Goal: Task Accomplishment & Management: Use online tool/utility

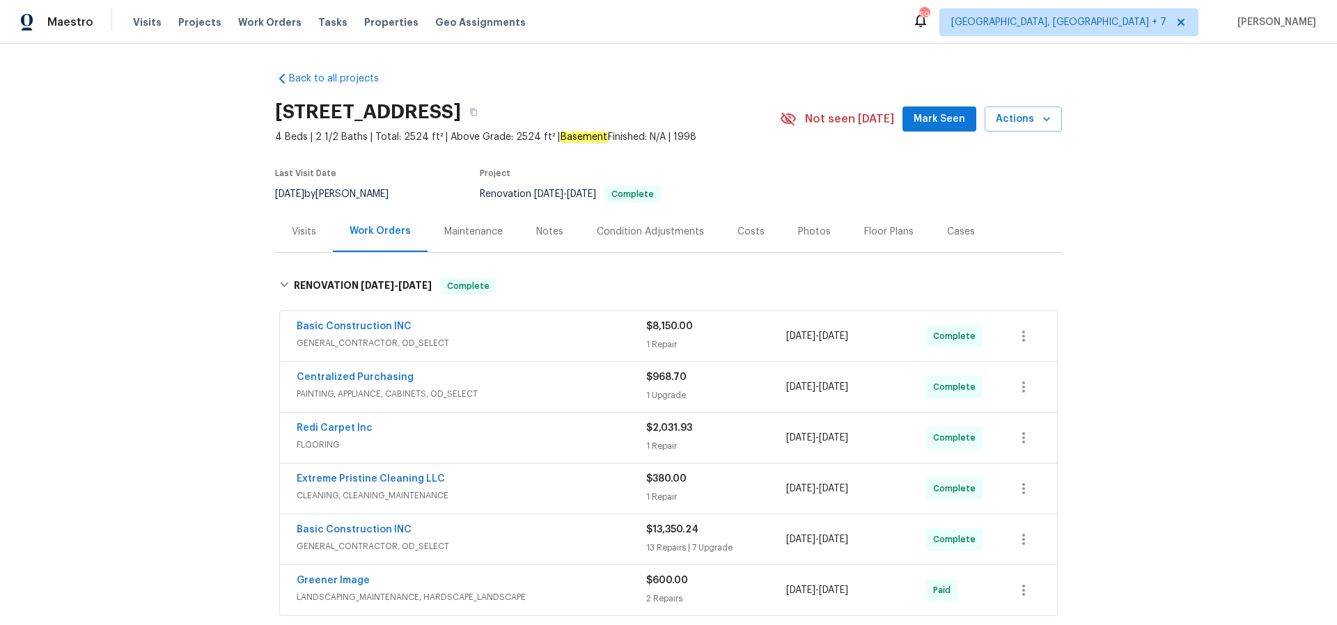
scroll to position [49, 0]
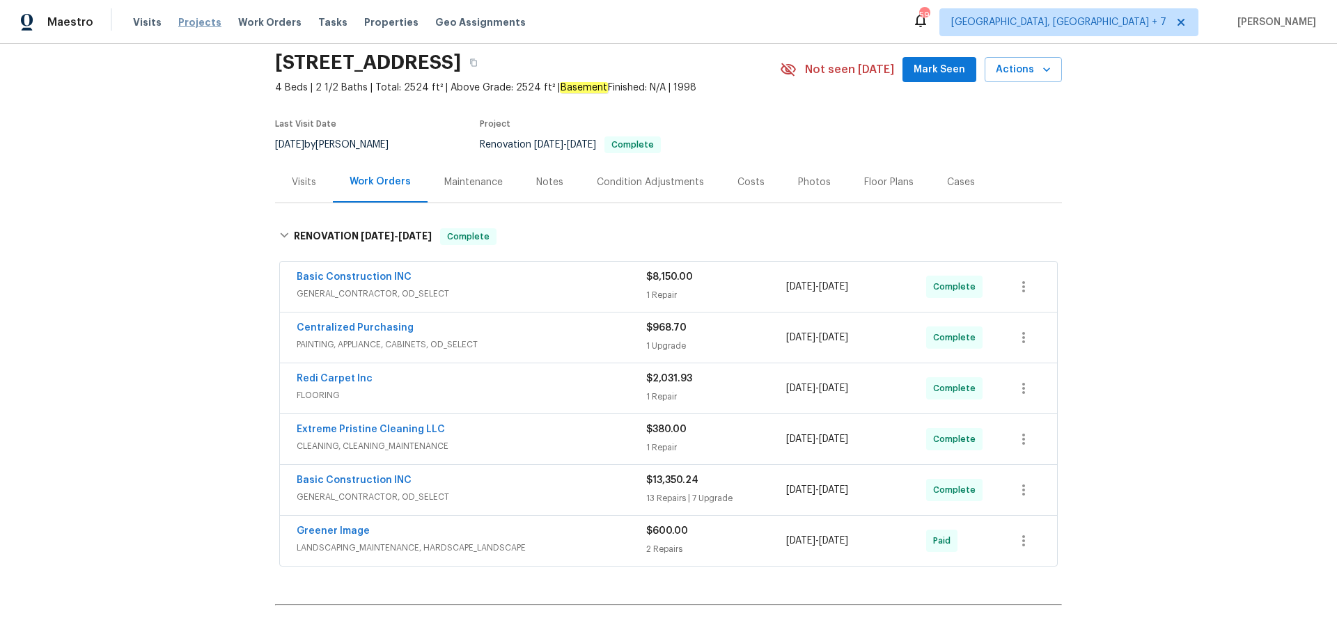
click at [195, 22] on span "Projects" at bounding box center [199, 22] width 43 height 14
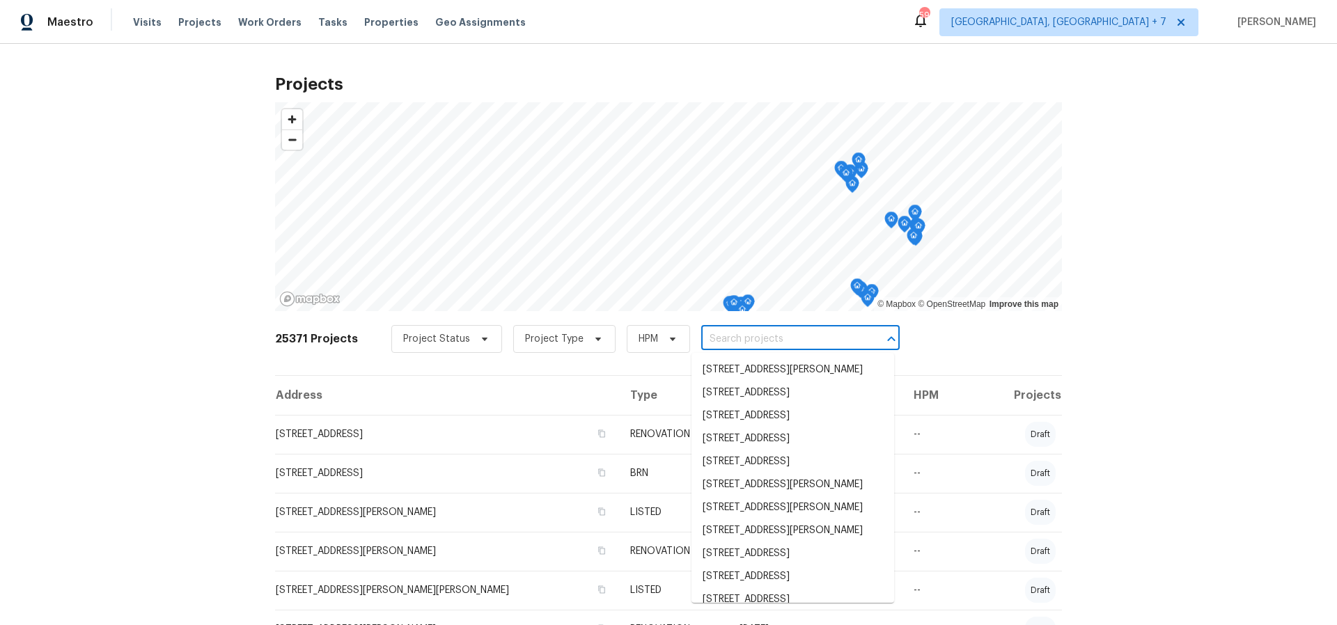
click at [799, 343] on input "text" at bounding box center [780, 340] width 159 height 22
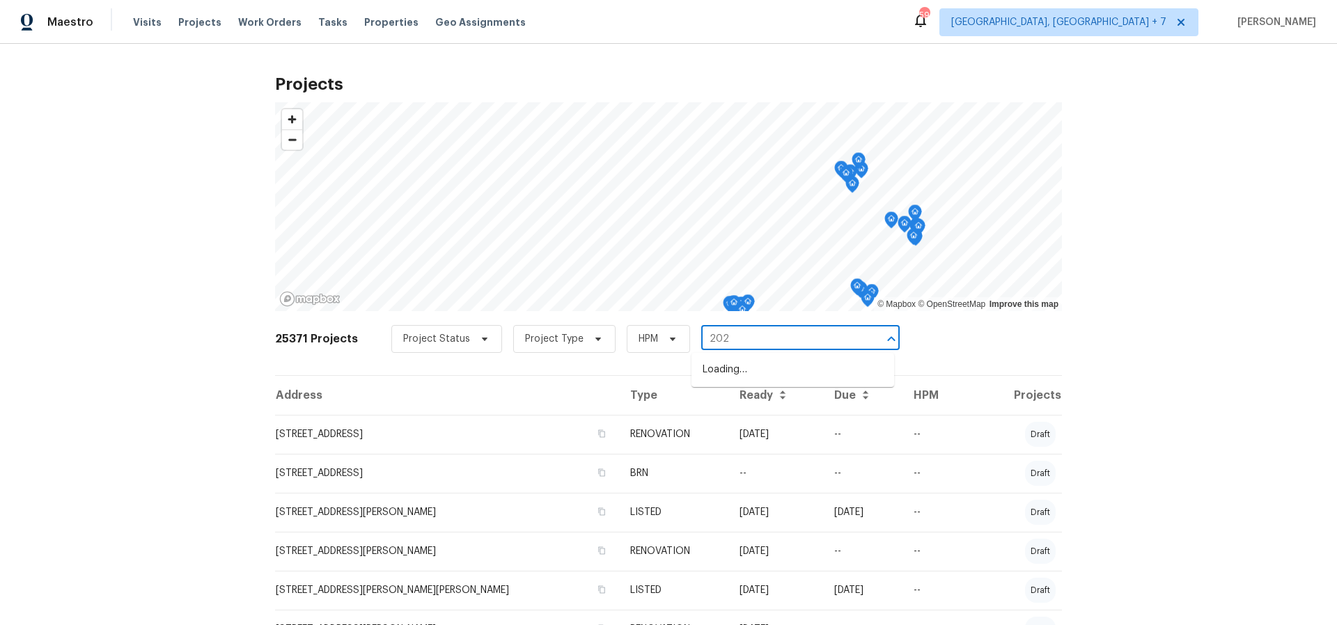
type input "2020"
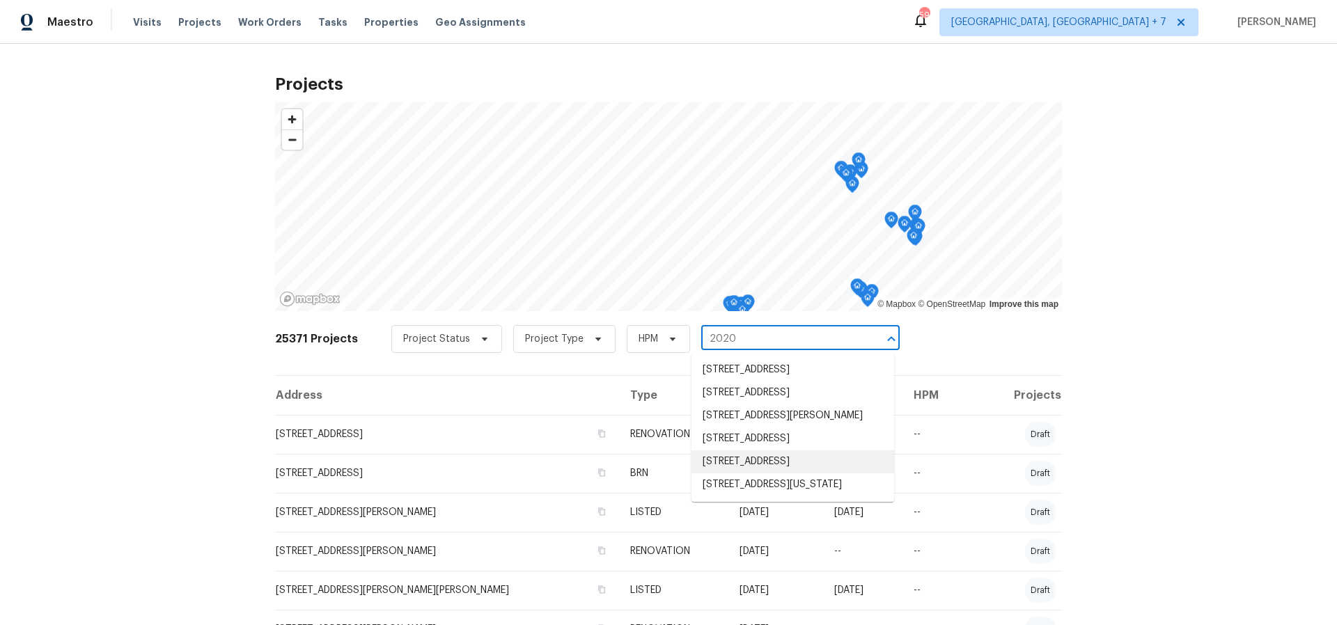
click at [790, 474] on li "[STREET_ADDRESS]" at bounding box center [793, 462] width 203 height 23
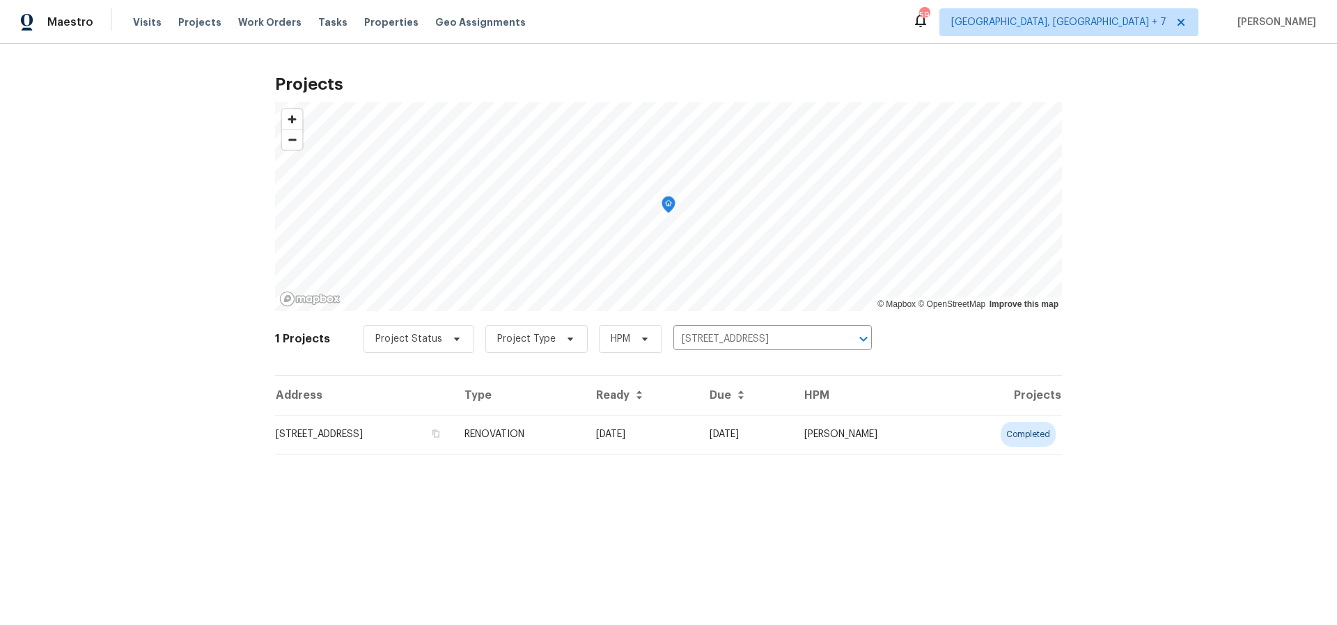
click at [375, 437] on td "[STREET_ADDRESS]" at bounding box center [364, 434] width 178 height 39
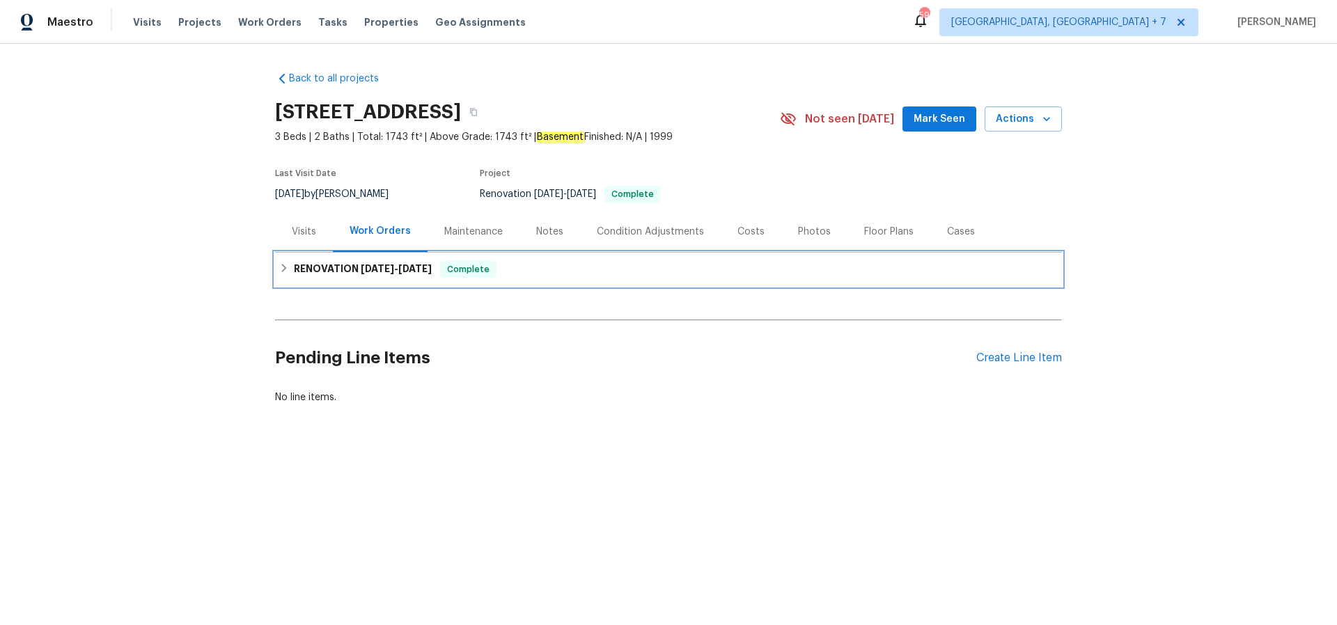
click at [396, 256] on div "RENOVATION [DATE] - [DATE] Complete" at bounding box center [668, 269] width 787 height 33
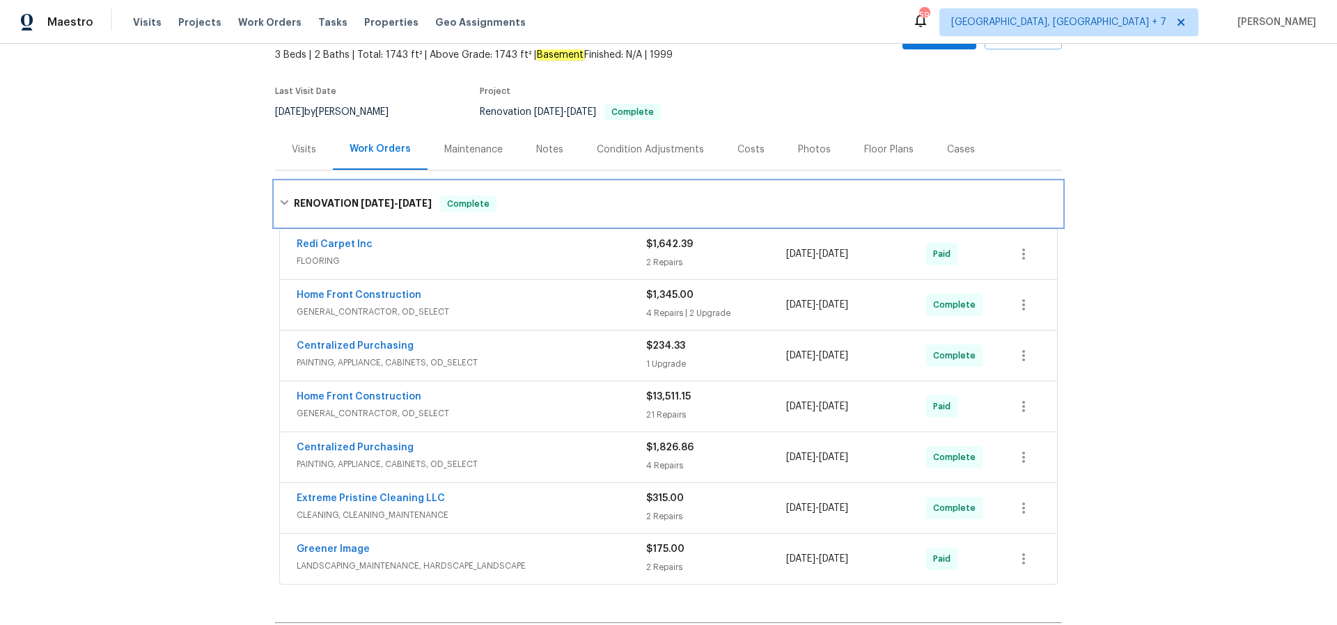
scroll to position [92, 0]
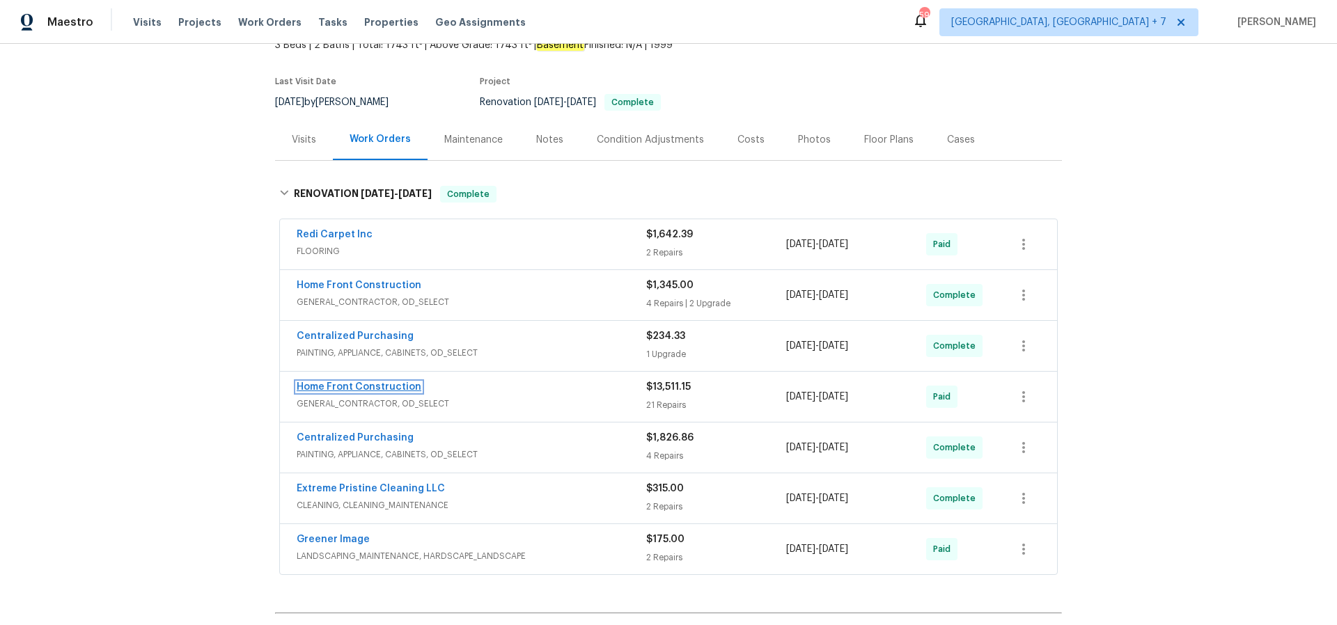
click at [382, 383] on link "Home Front Construction" at bounding box center [359, 387] width 125 height 10
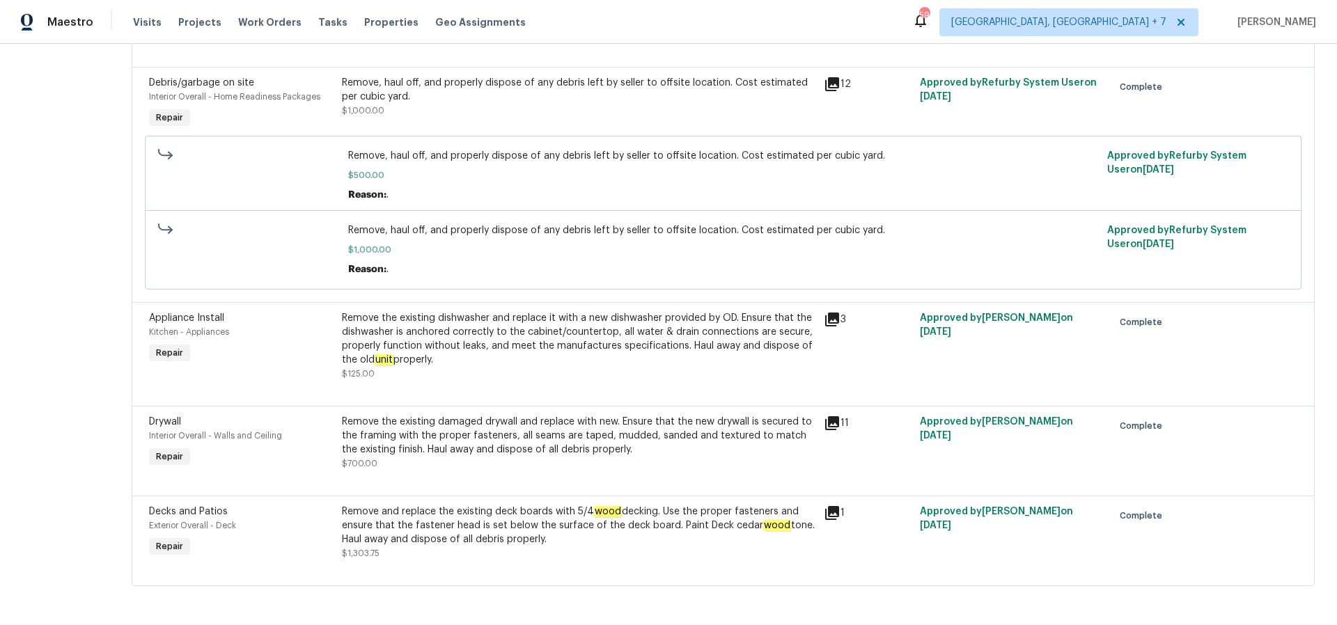
scroll to position [1793, 0]
